Goal: Task Accomplishment & Management: Manage account settings

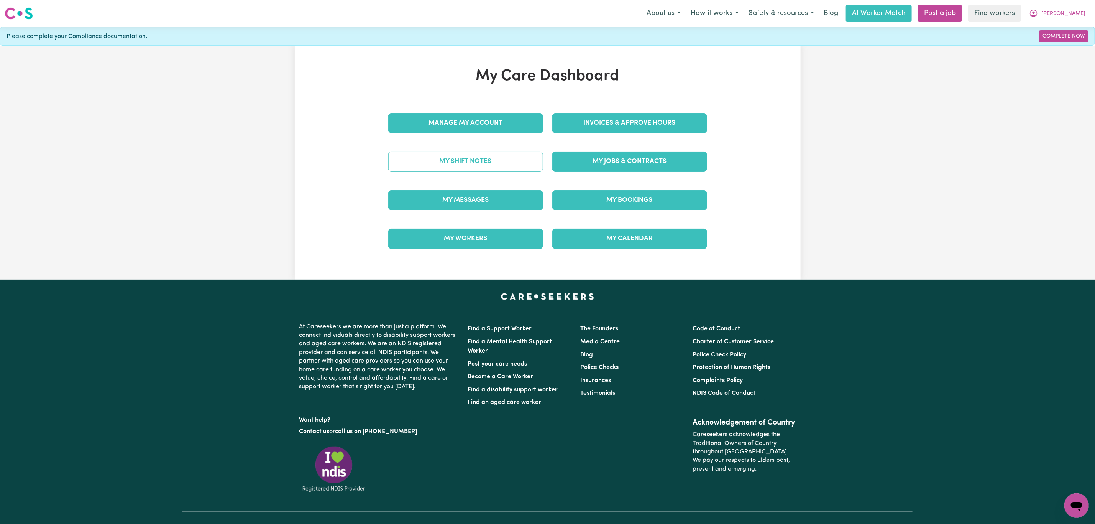
click at [482, 160] on link "My Shift Notes" at bounding box center [465, 161] width 155 height 20
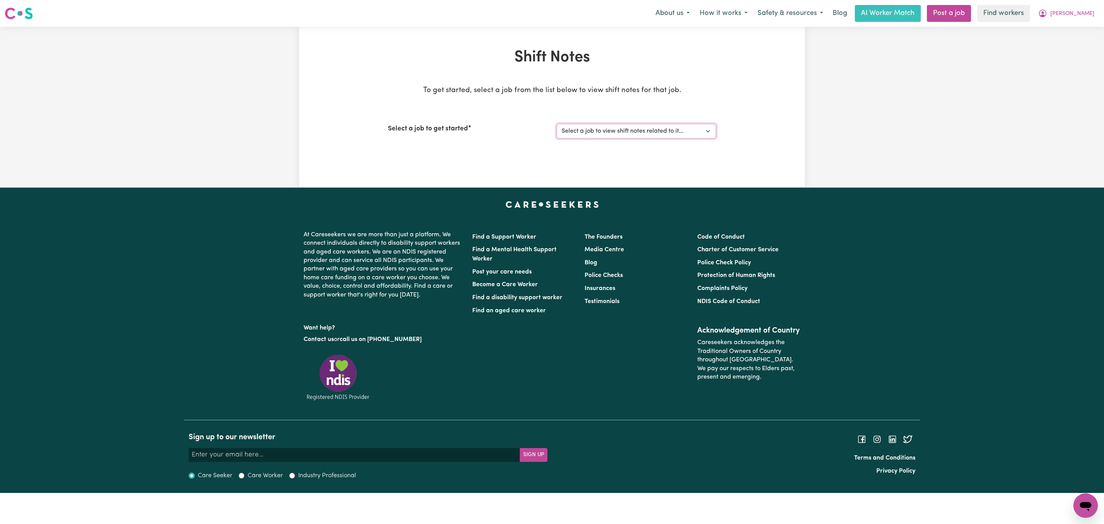
drag, startPoint x: 611, startPoint y: 133, endPoint x: 611, endPoint y: 138, distance: 4.6
click at [611, 133] on select "Select a job to view shift notes related to it... [[PERSON_NAME]] Support worke…" at bounding box center [636, 131] width 159 height 15
select select "13341"
click at [557, 124] on select "Select a job to view shift notes related to it... [[PERSON_NAME]] Support worke…" at bounding box center [636, 131] width 159 height 15
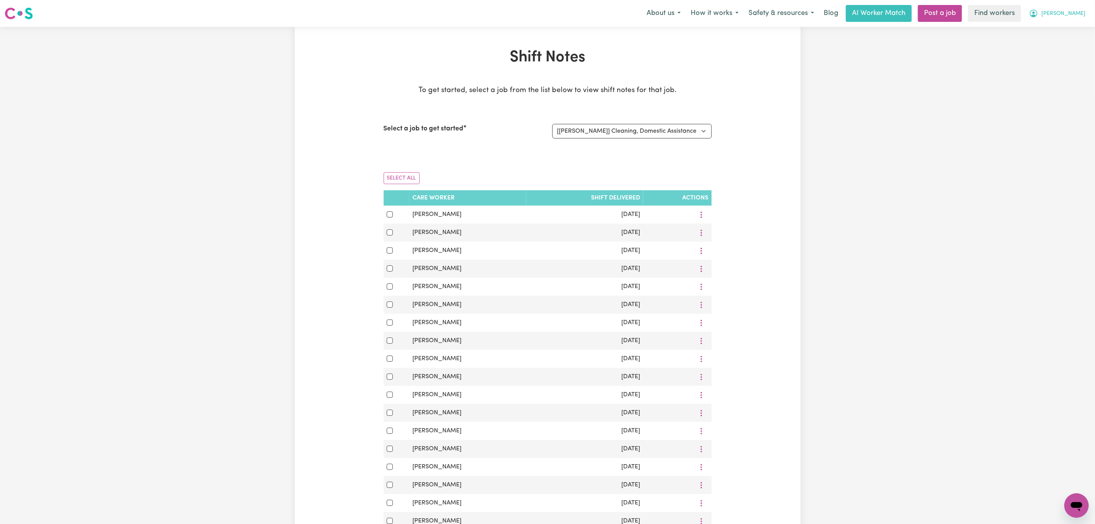
drag, startPoint x: 1071, startPoint y: 12, endPoint x: 1067, endPoint y: 16, distance: 6.0
click at [1071, 12] on span "[PERSON_NAME]" at bounding box center [1064, 14] width 44 height 8
click at [1050, 30] on link "My Dashboard" at bounding box center [1060, 30] width 61 height 15
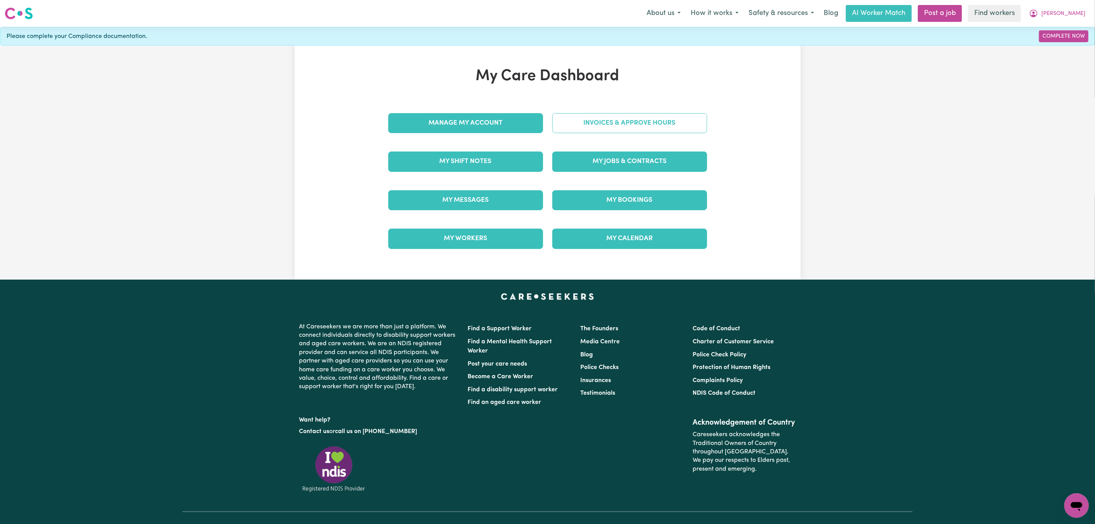
click at [623, 128] on link "Invoices & Approve Hours" at bounding box center [629, 123] width 155 height 20
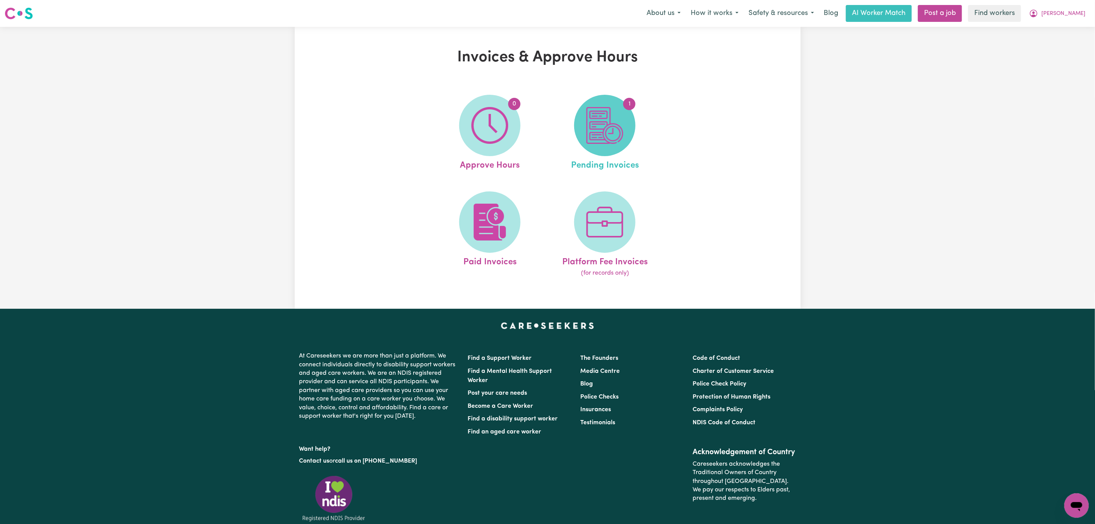
click at [605, 140] on img at bounding box center [605, 125] width 37 height 37
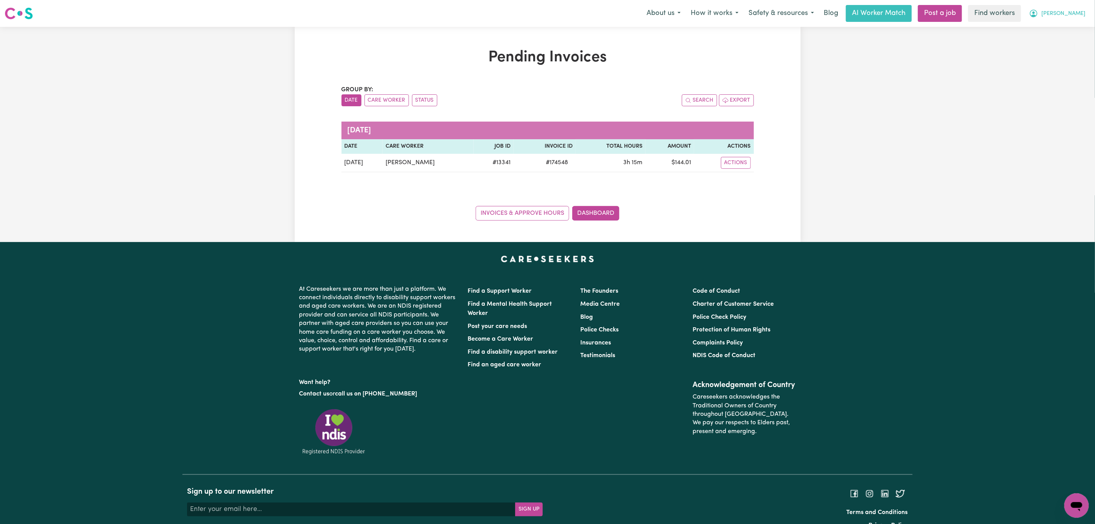
click at [1076, 21] on button "[PERSON_NAME]" at bounding box center [1057, 13] width 66 height 16
click at [1071, 40] on link "Logout" at bounding box center [1060, 44] width 61 height 15
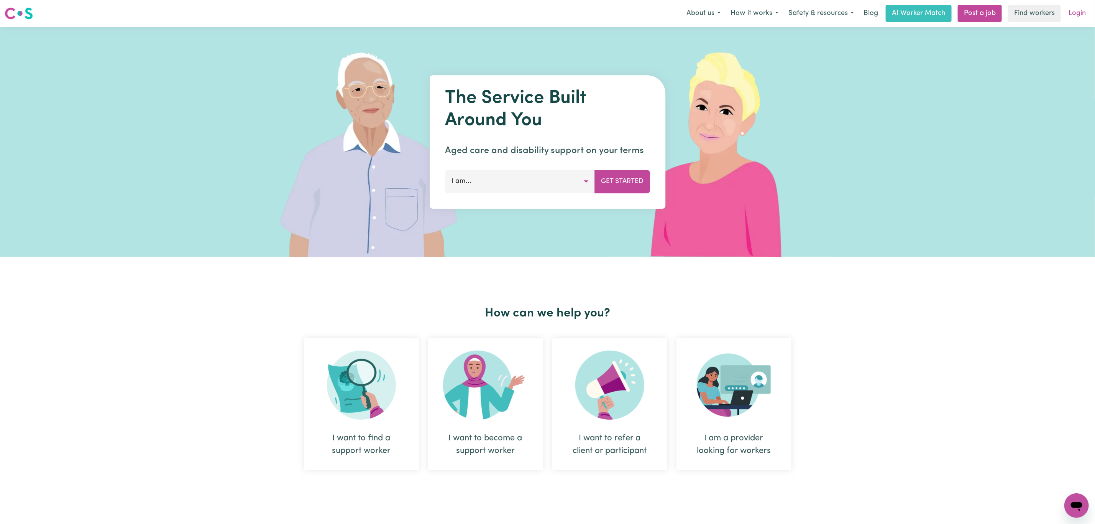
click at [1068, 8] on link "Login" at bounding box center [1077, 13] width 26 height 17
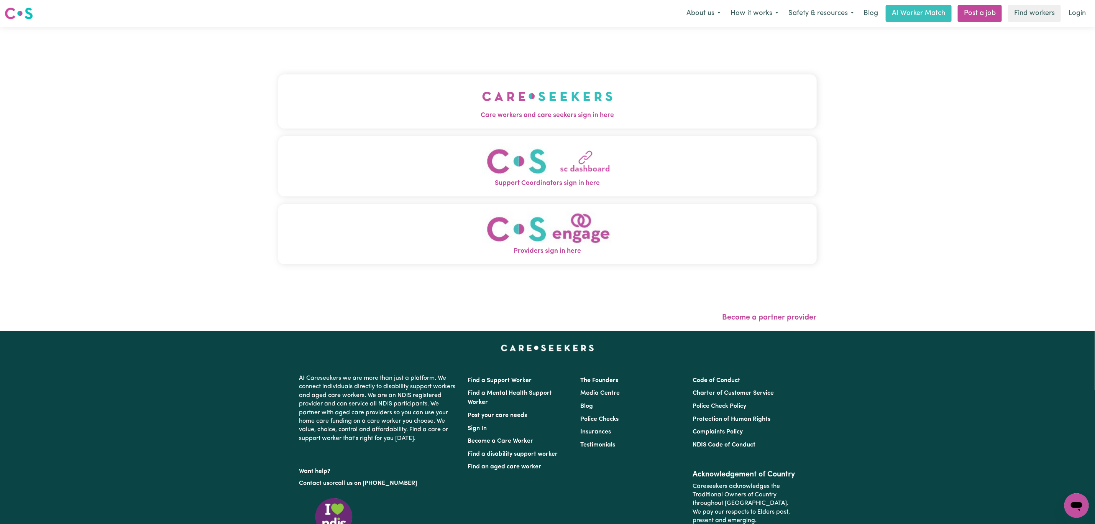
click at [349, 96] on button "Care workers and care seekers sign in here" at bounding box center [547, 101] width 539 height 54
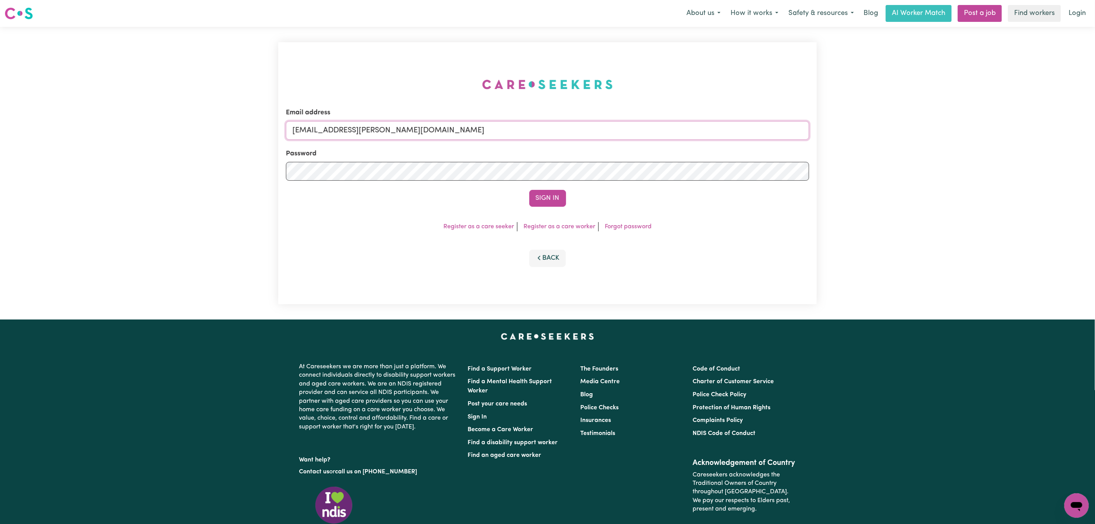
click at [381, 121] on input "[EMAIL_ADDRESS][PERSON_NAME][DOMAIN_NAME]" at bounding box center [547, 130] width 523 height 18
drag, startPoint x: 333, startPoint y: 133, endPoint x: 558, endPoint y: 159, distance: 226.9
click at [548, 136] on input "[EMAIL_ADDRESS][PERSON_NAME][DOMAIN_NAME]" at bounding box center [547, 130] width 523 height 18
paste input "[EMAIL_ADDRESS][DOMAIN_NAME]"
type input "superuser~[EMAIL_ADDRESS][DOMAIN_NAME]"
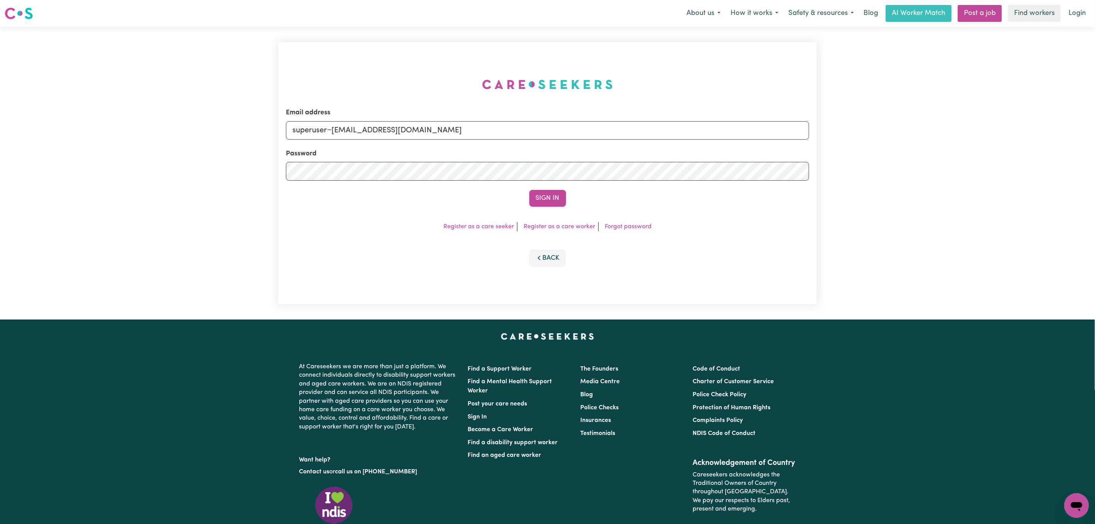
click at [554, 196] on button "Sign In" at bounding box center [547, 198] width 37 height 17
